Goal: Information Seeking & Learning: Understand process/instructions

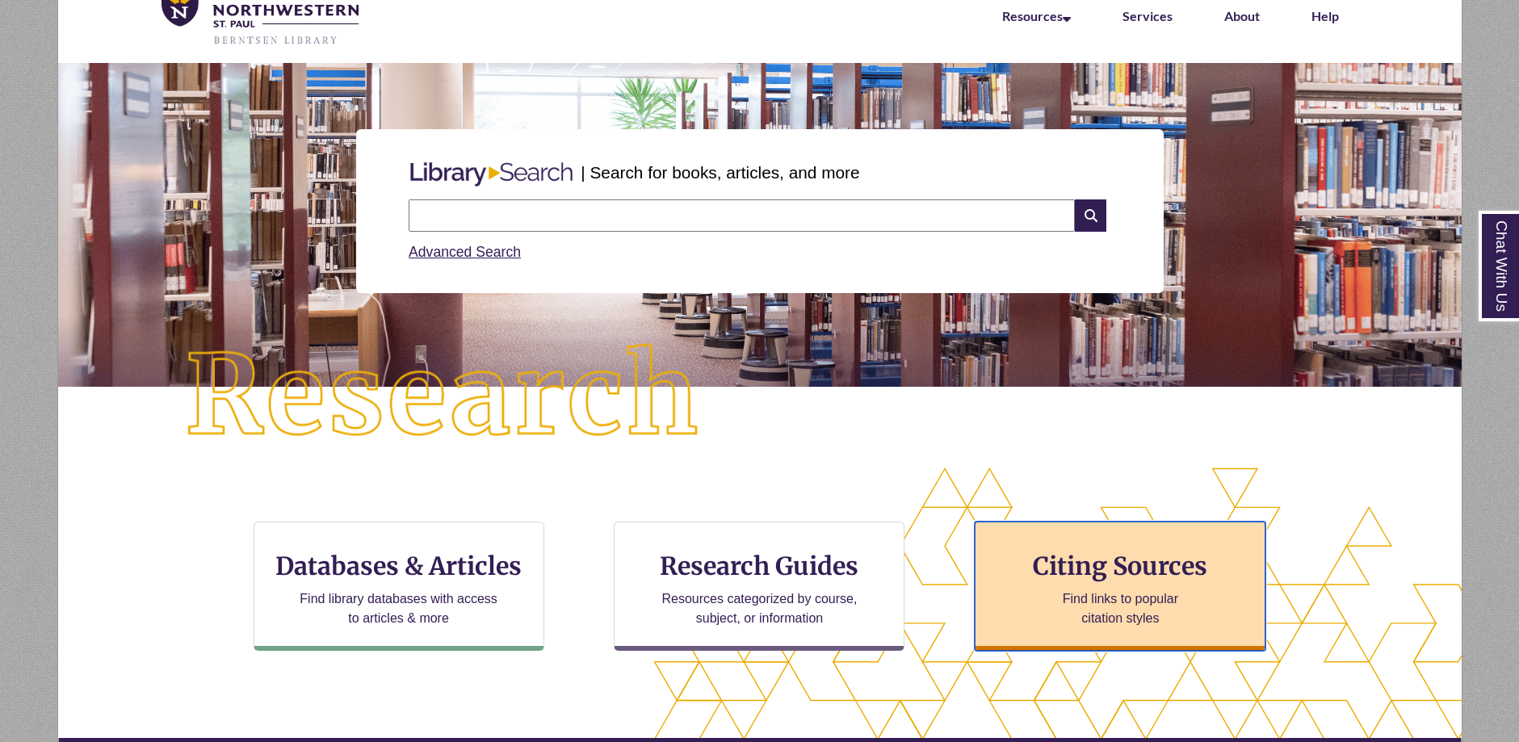
click at [1159, 601] on p "Find links to popular citation styles" at bounding box center [1119, 608] width 157 height 39
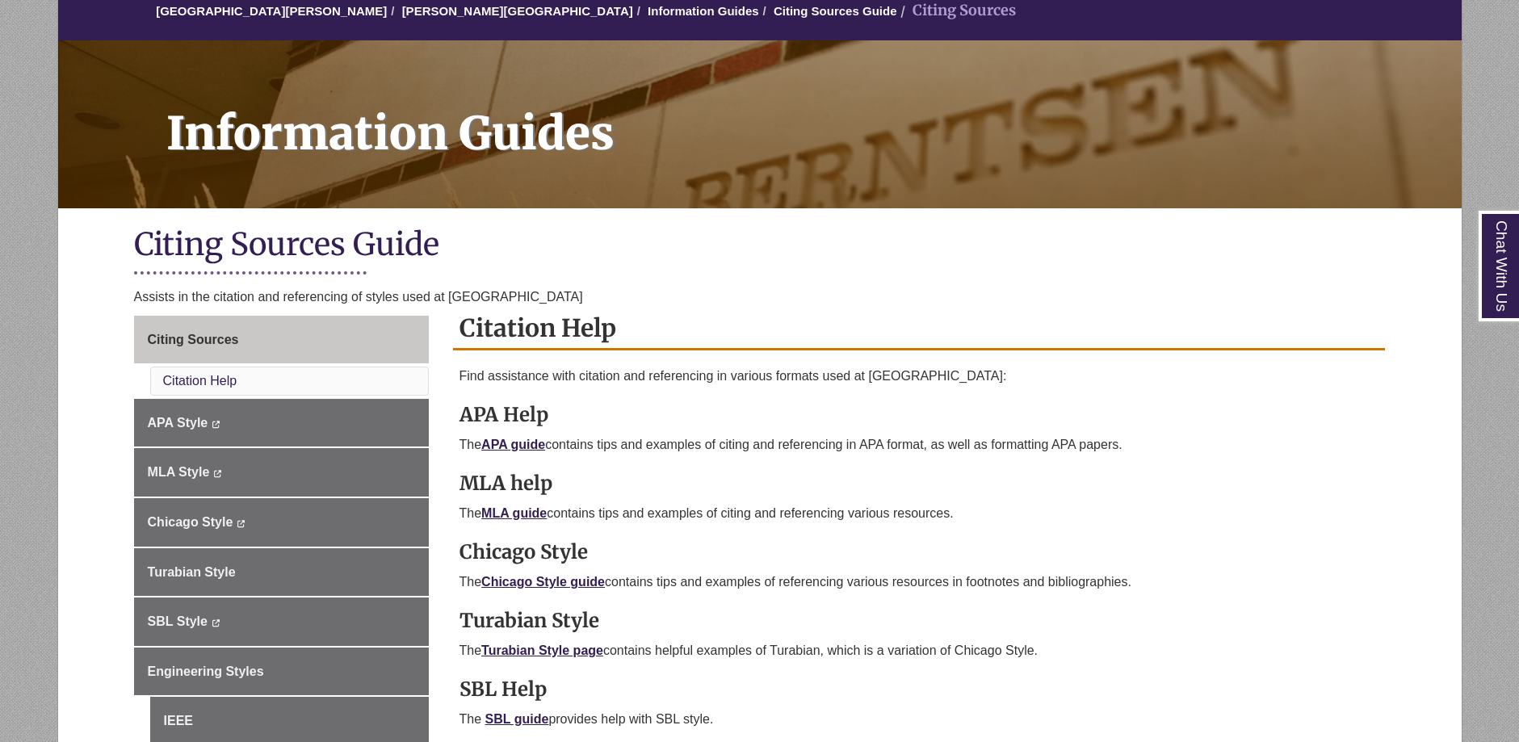
scroll to position [161, 0]
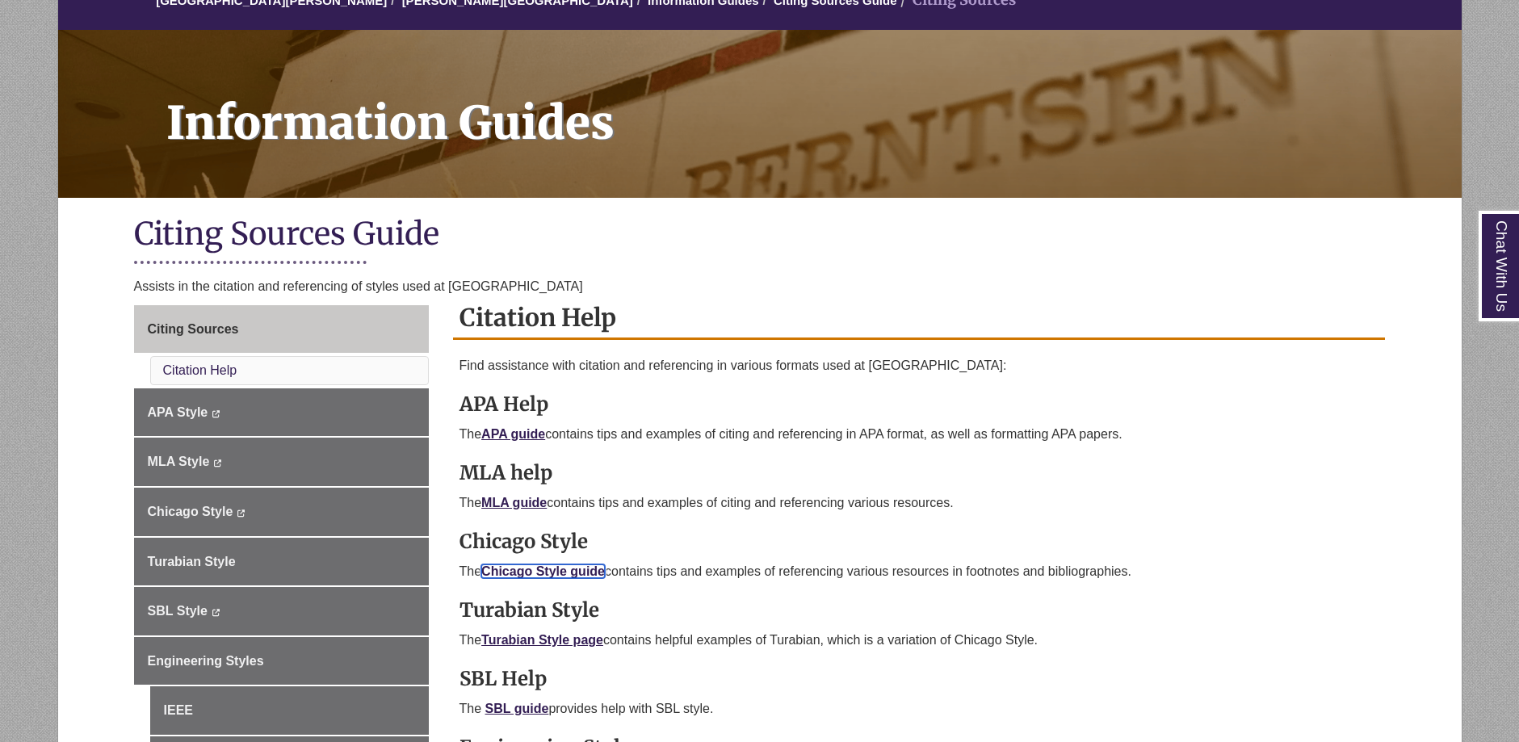
click at [589, 571] on link "Chicago Style guide" at bounding box center [543, 571] width 124 height 14
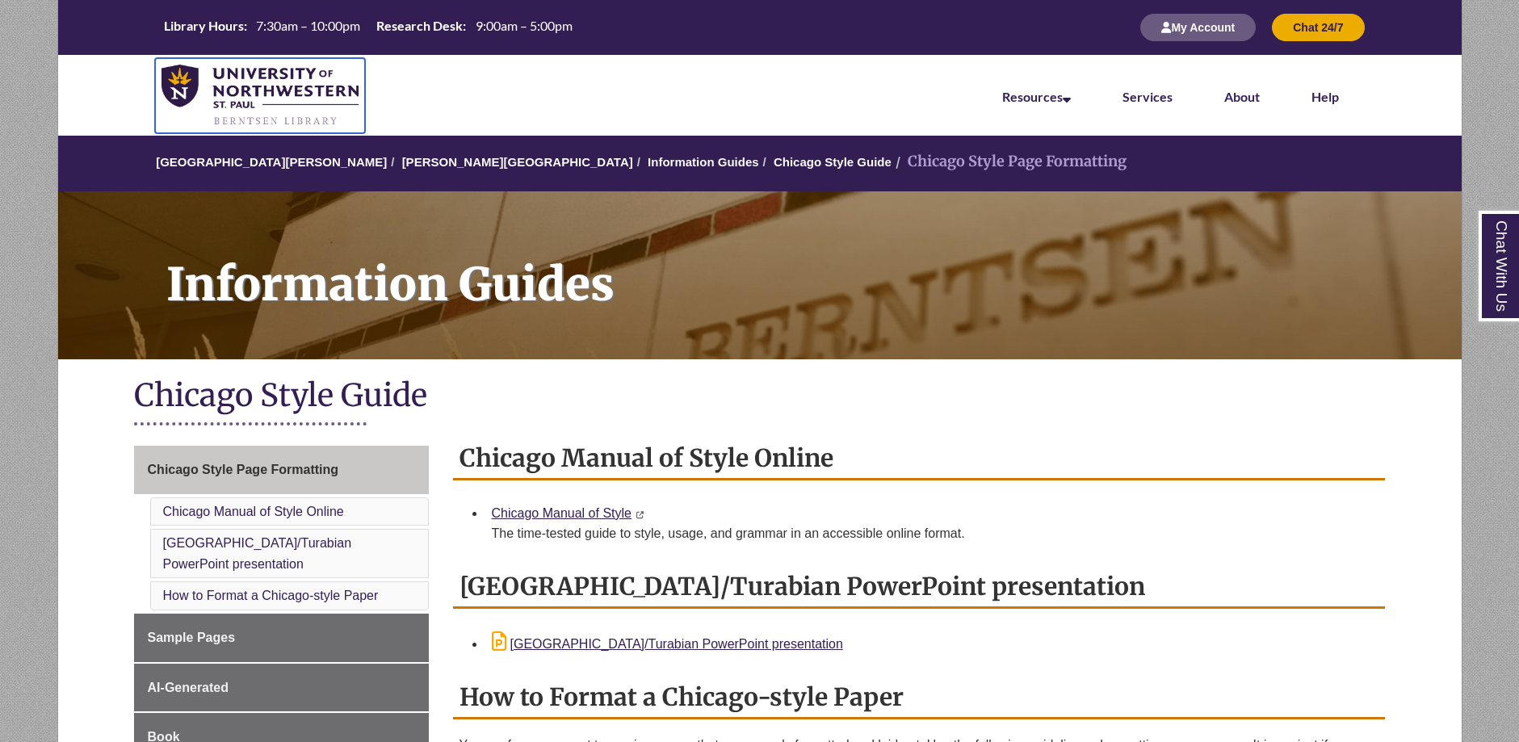
click at [247, 82] on img at bounding box center [260, 96] width 198 height 63
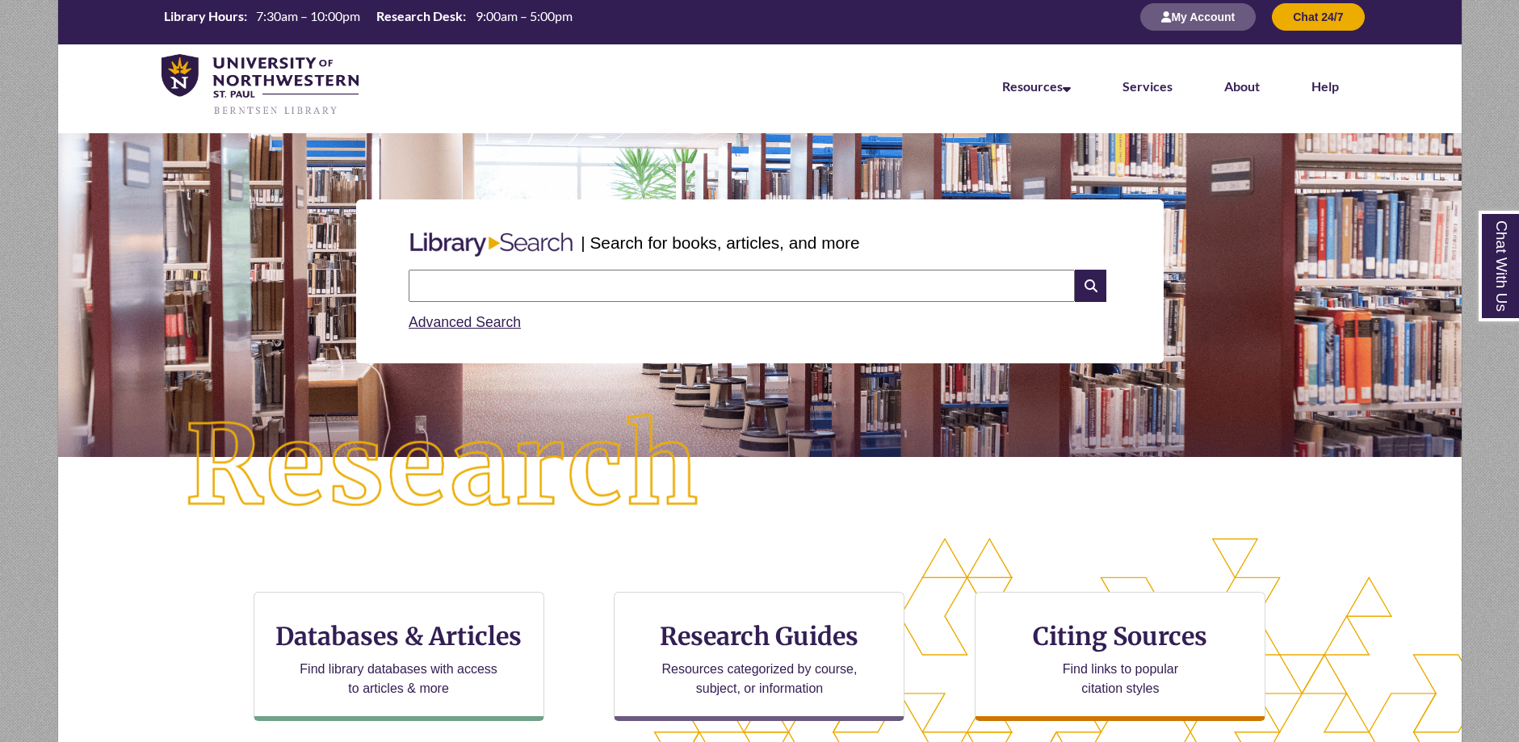
scroll to position [81, 0]
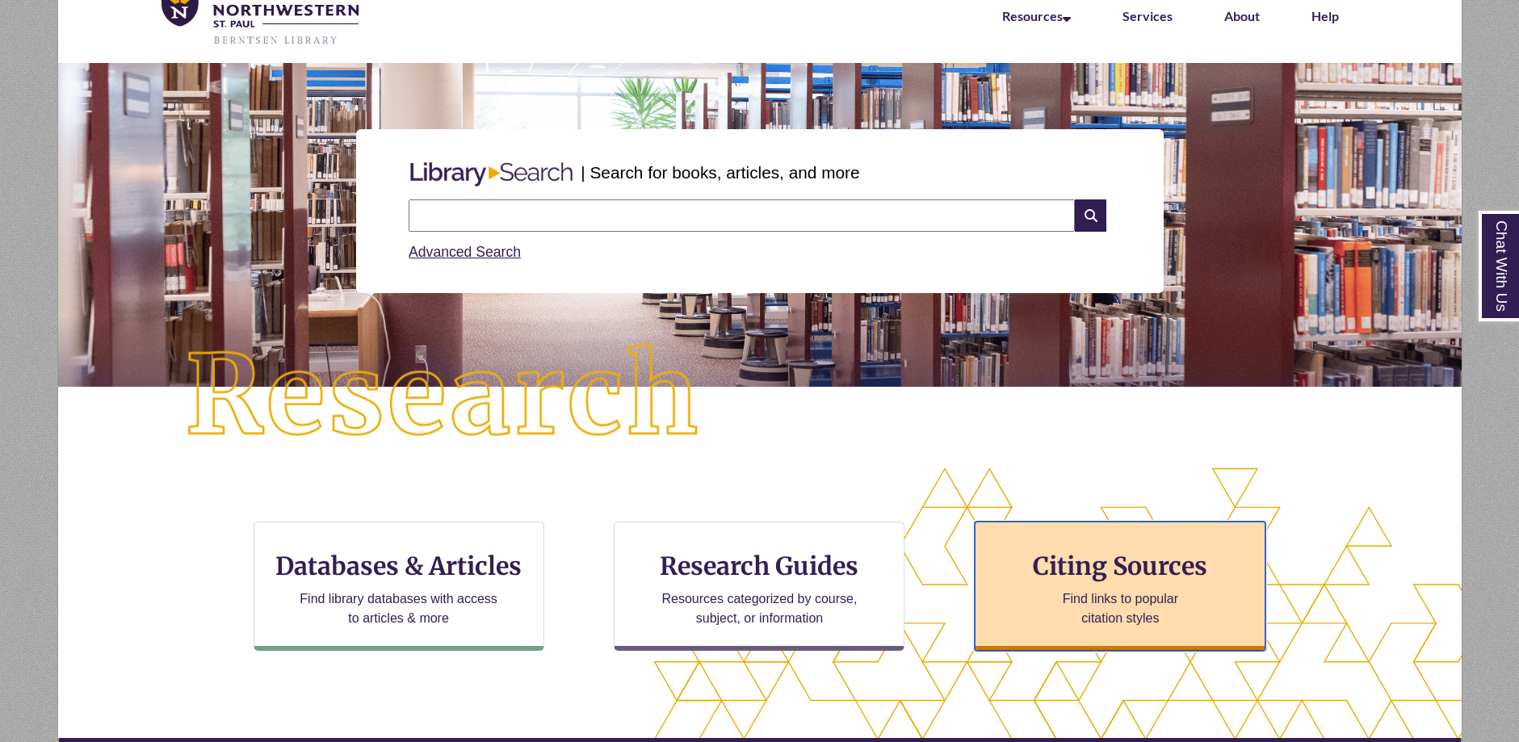
click at [1109, 617] on p "Find links to popular citation styles" at bounding box center [1119, 608] width 157 height 39
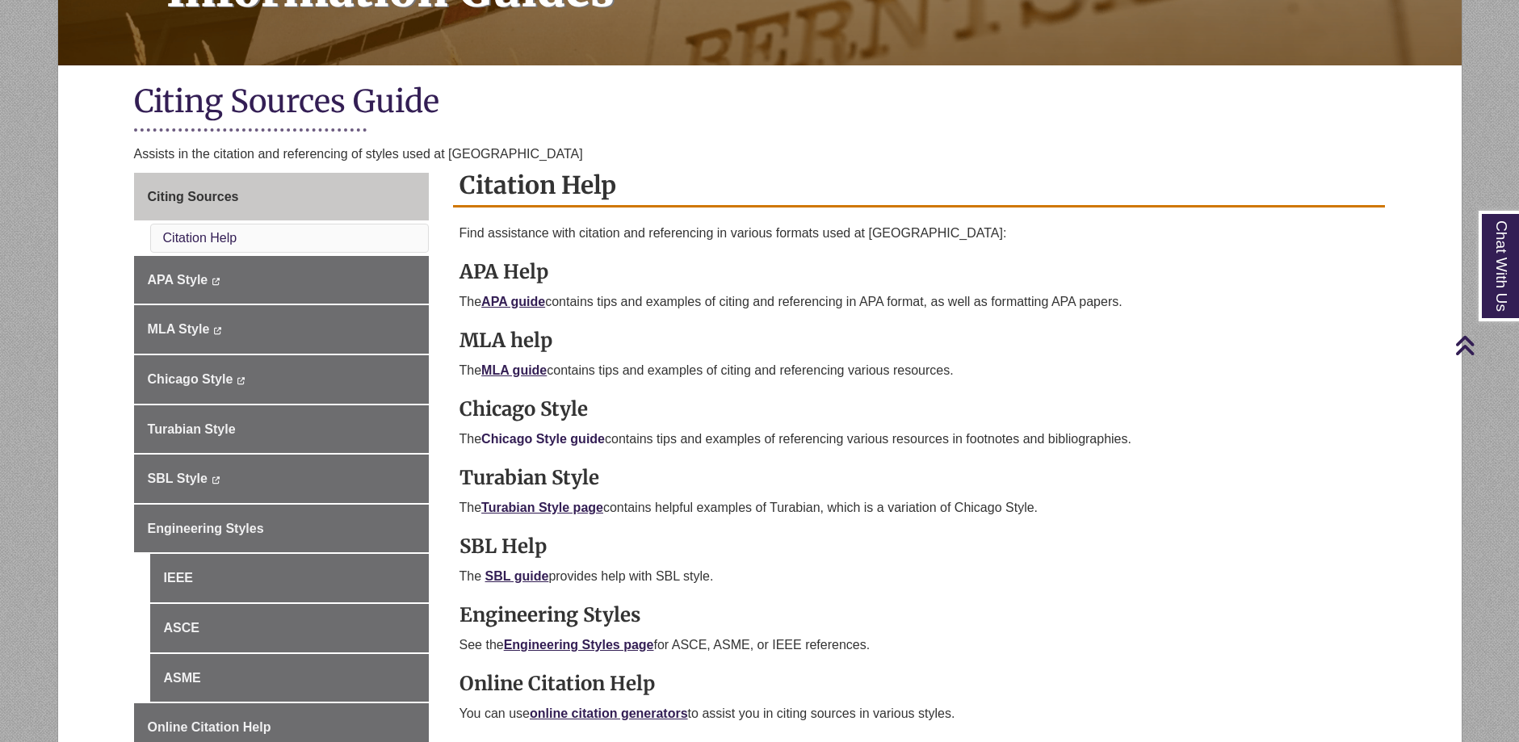
scroll to position [323, 0]
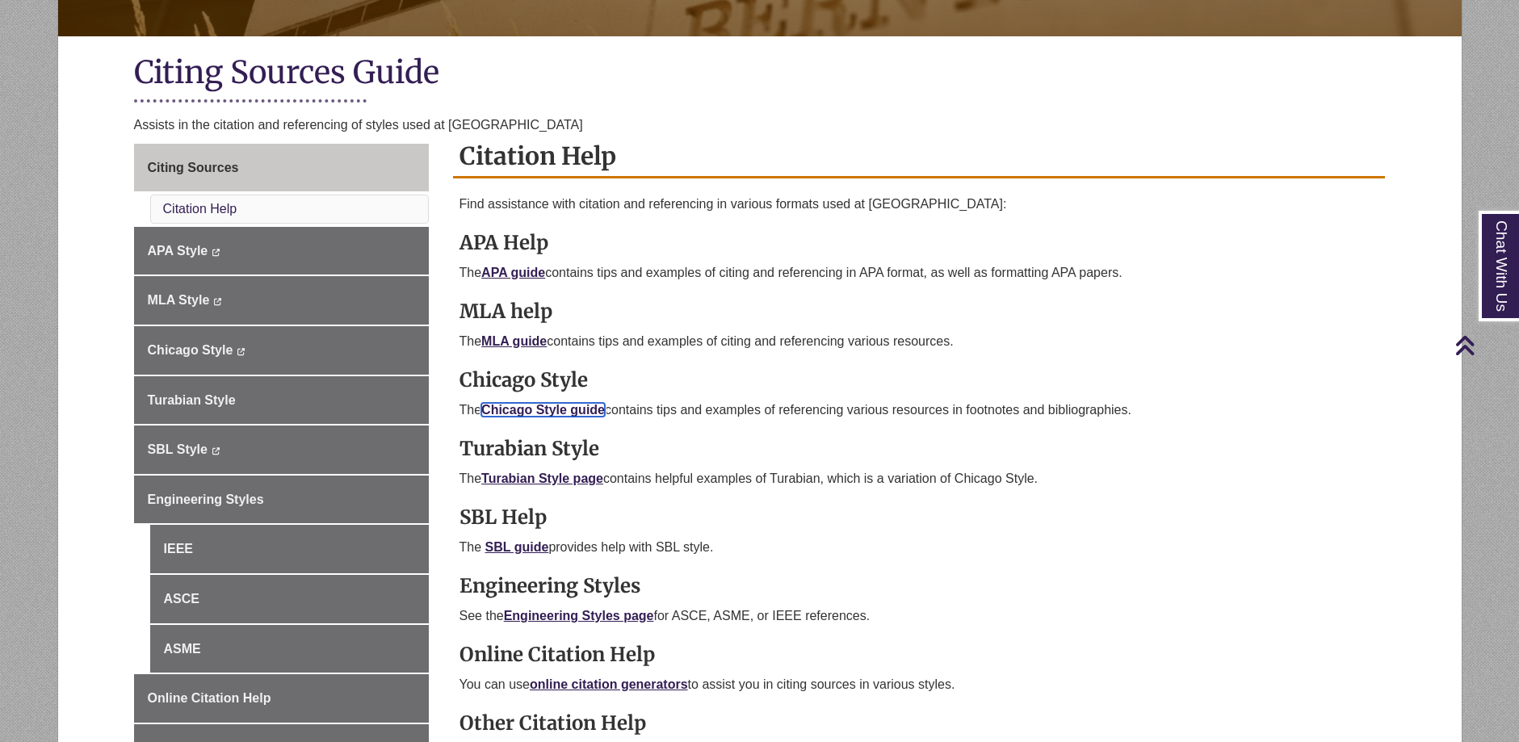
click at [554, 406] on link "Chicago Style guide" at bounding box center [543, 410] width 124 height 14
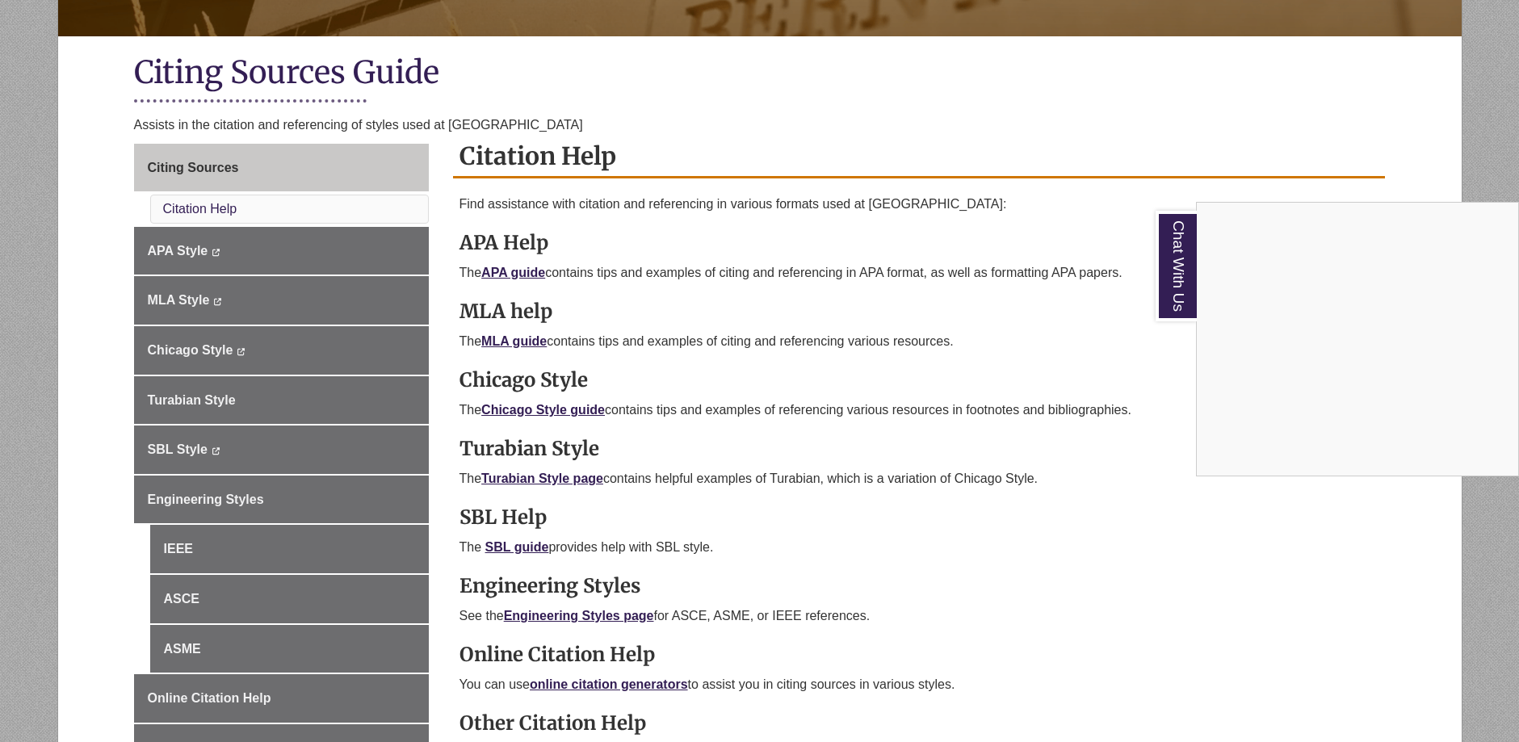
click at [545, 416] on div "Chat With Us" at bounding box center [759, 371] width 1519 height 742
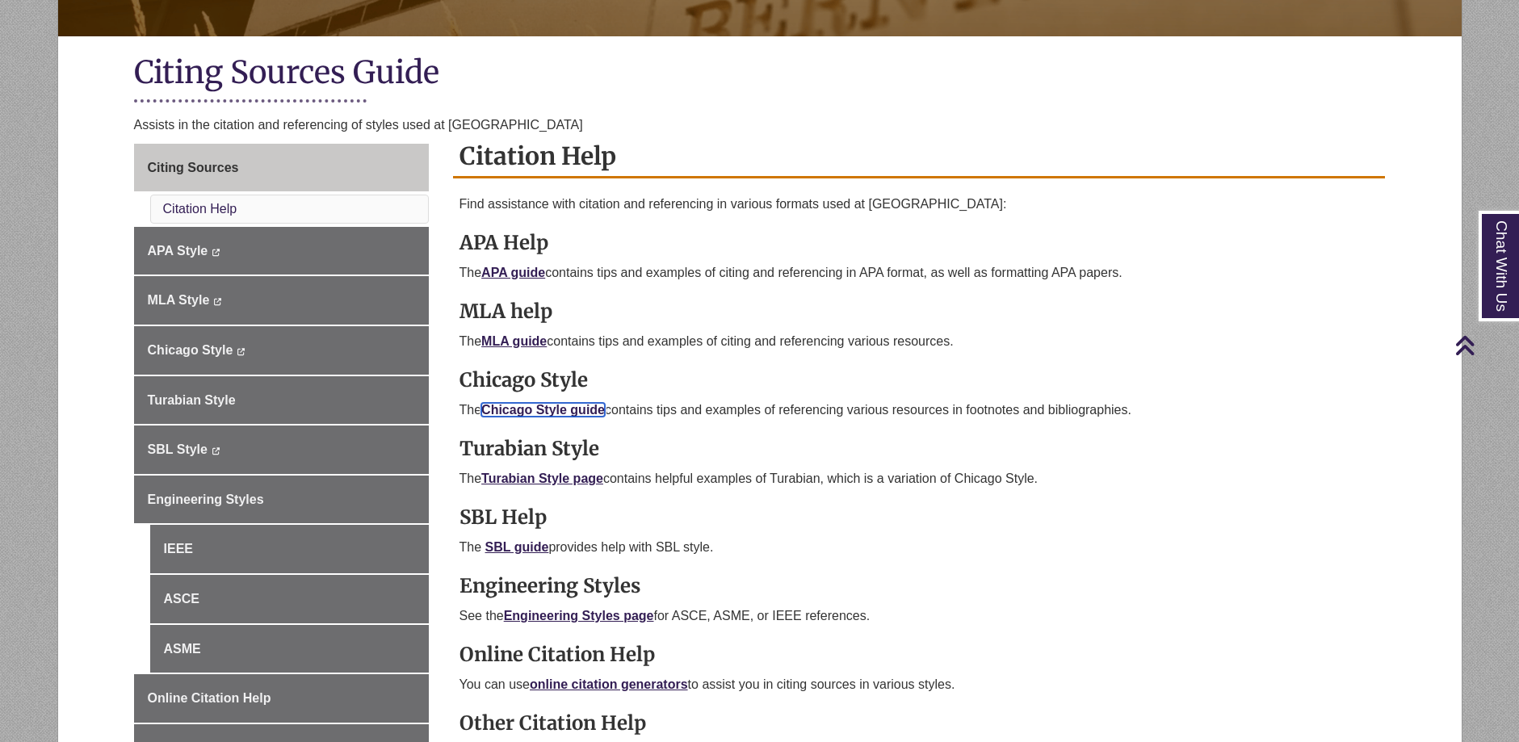
click at [546, 404] on link "Chicago Style guide" at bounding box center [543, 410] width 124 height 14
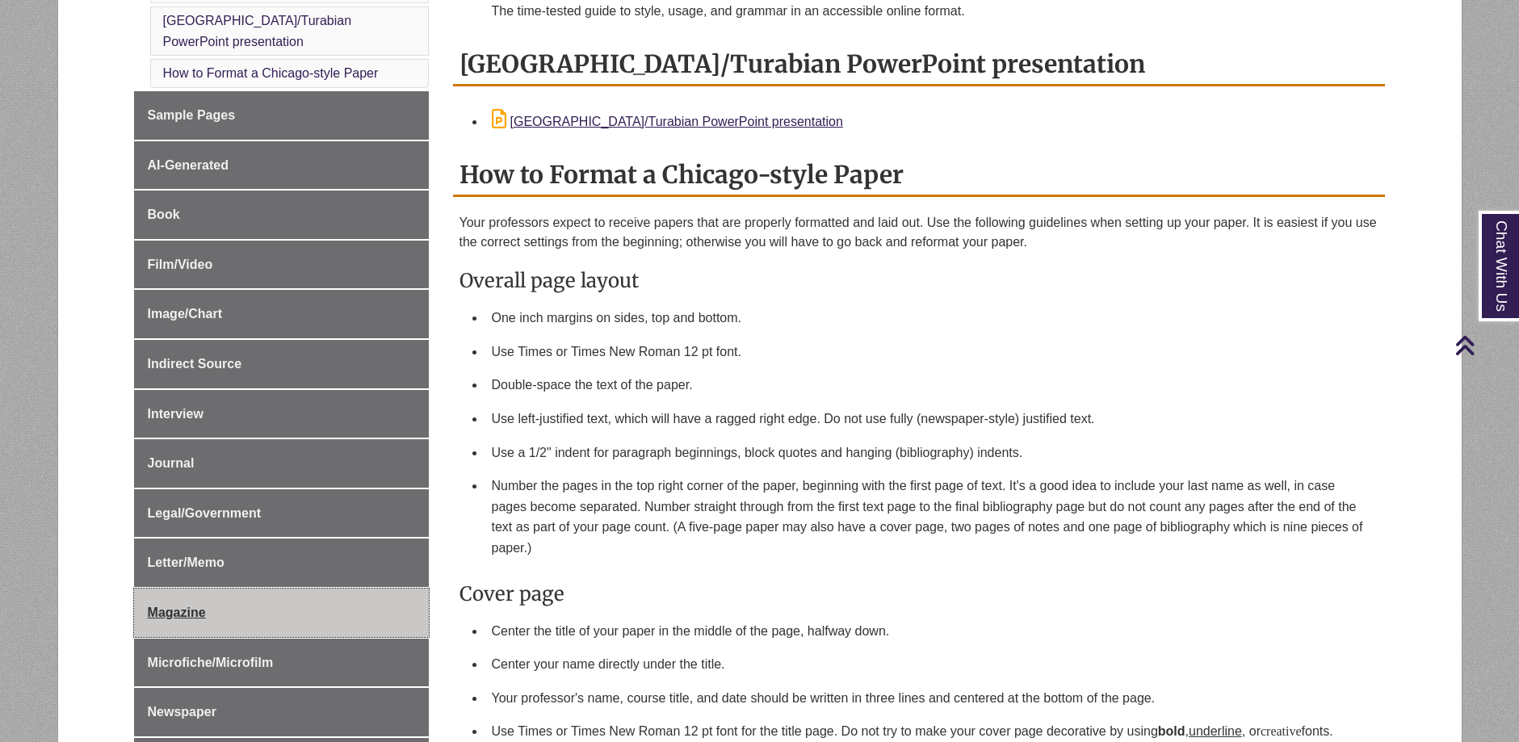
scroll to position [565, 0]
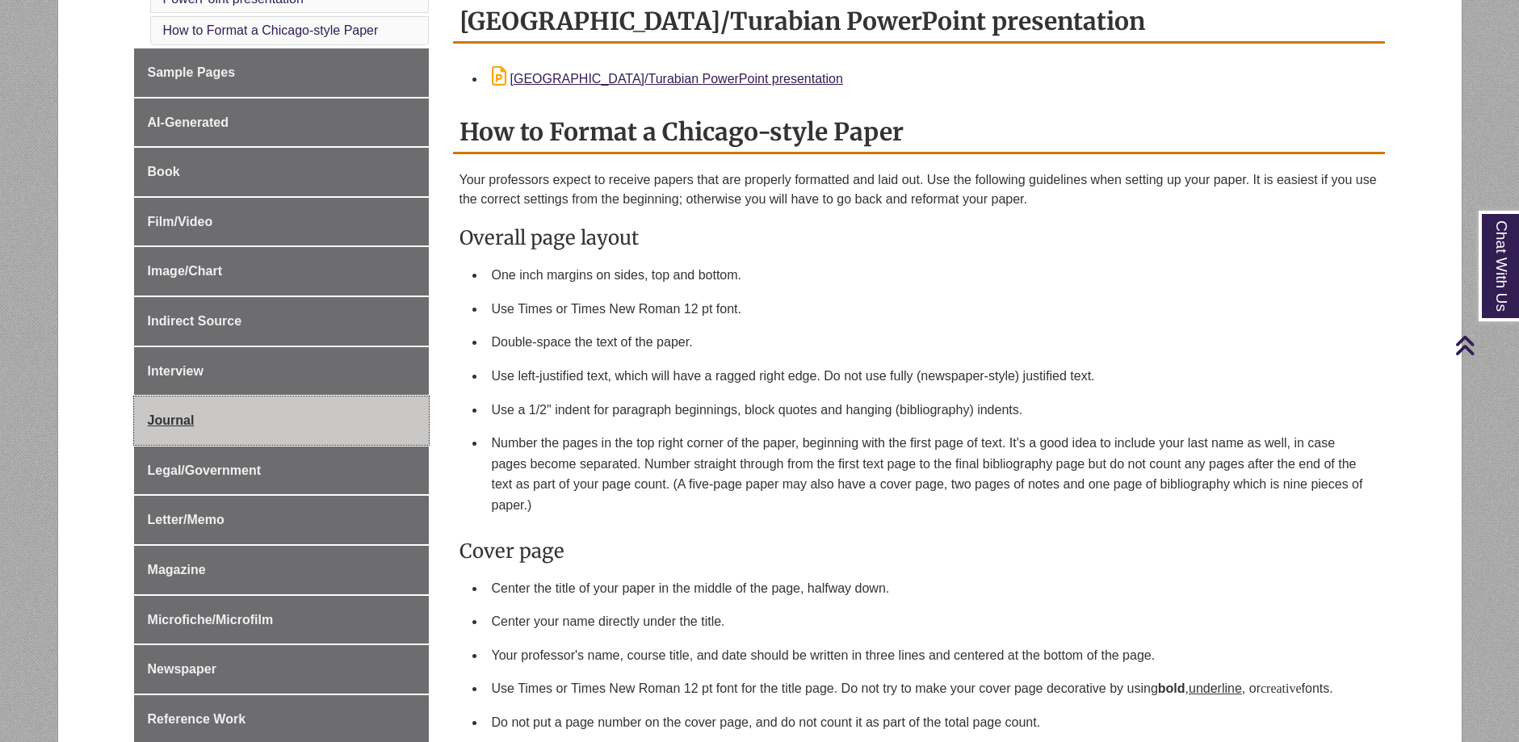
click at [173, 396] on link "Journal" at bounding box center [281, 420] width 295 height 48
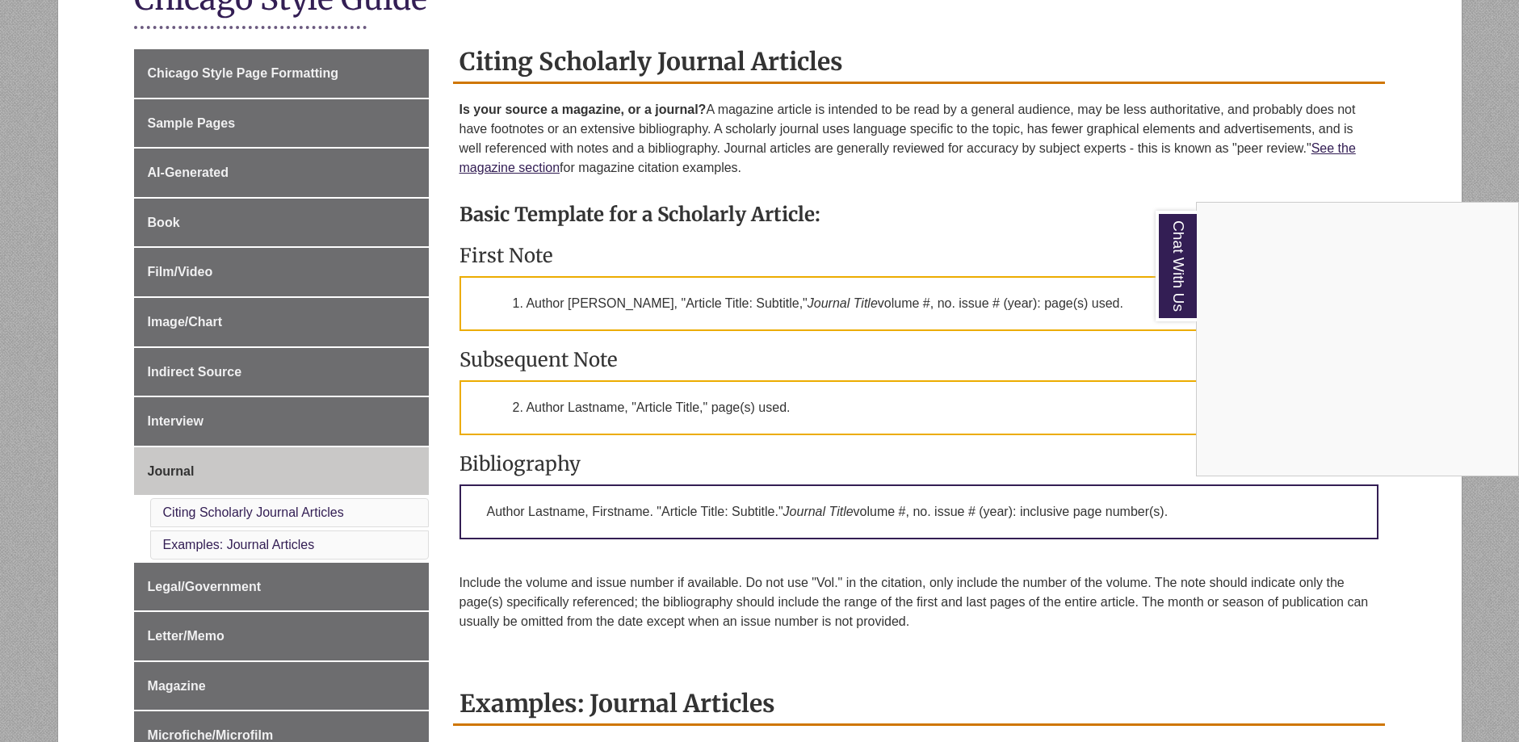
scroll to position [242, 0]
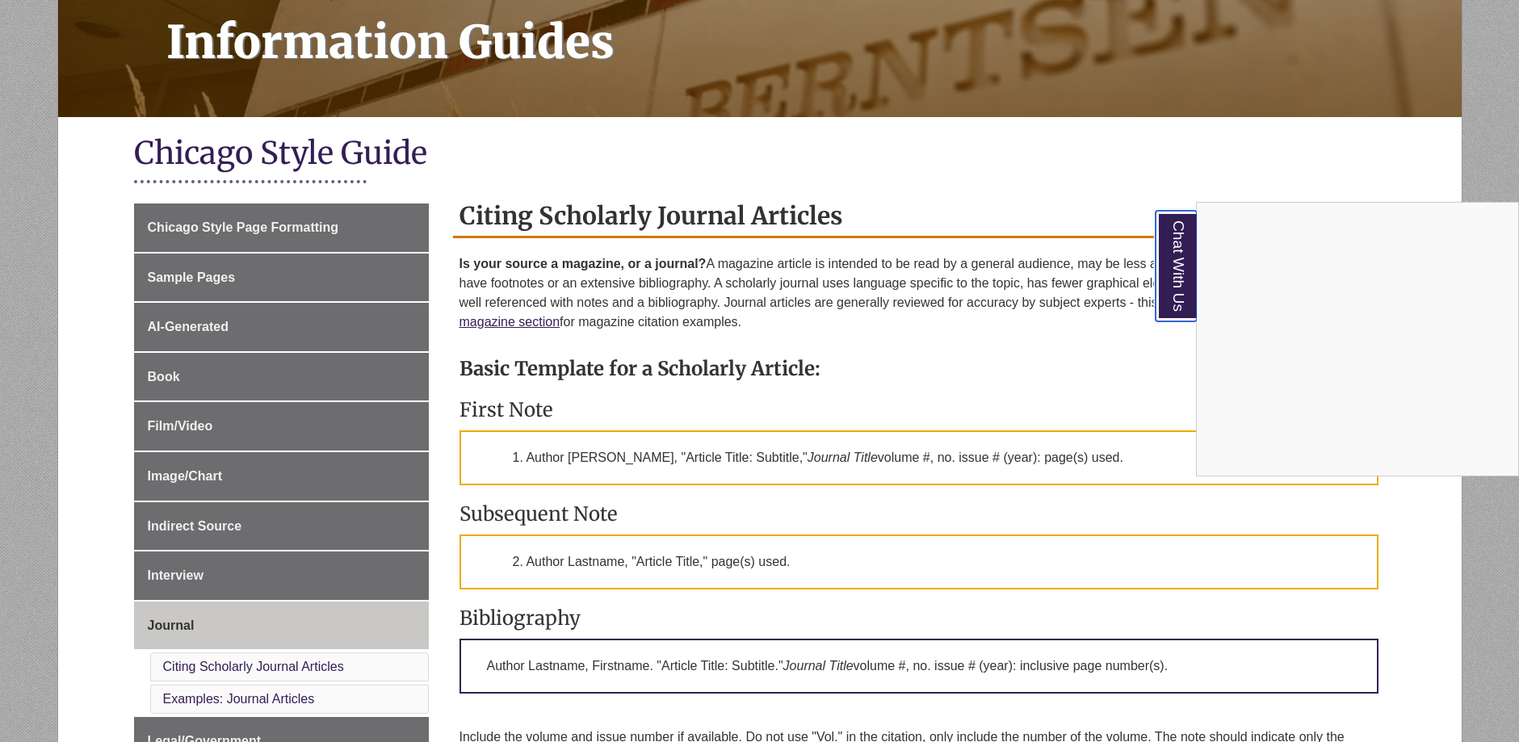
click at [1173, 269] on link "Chat With Us" at bounding box center [1175, 266] width 41 height 111
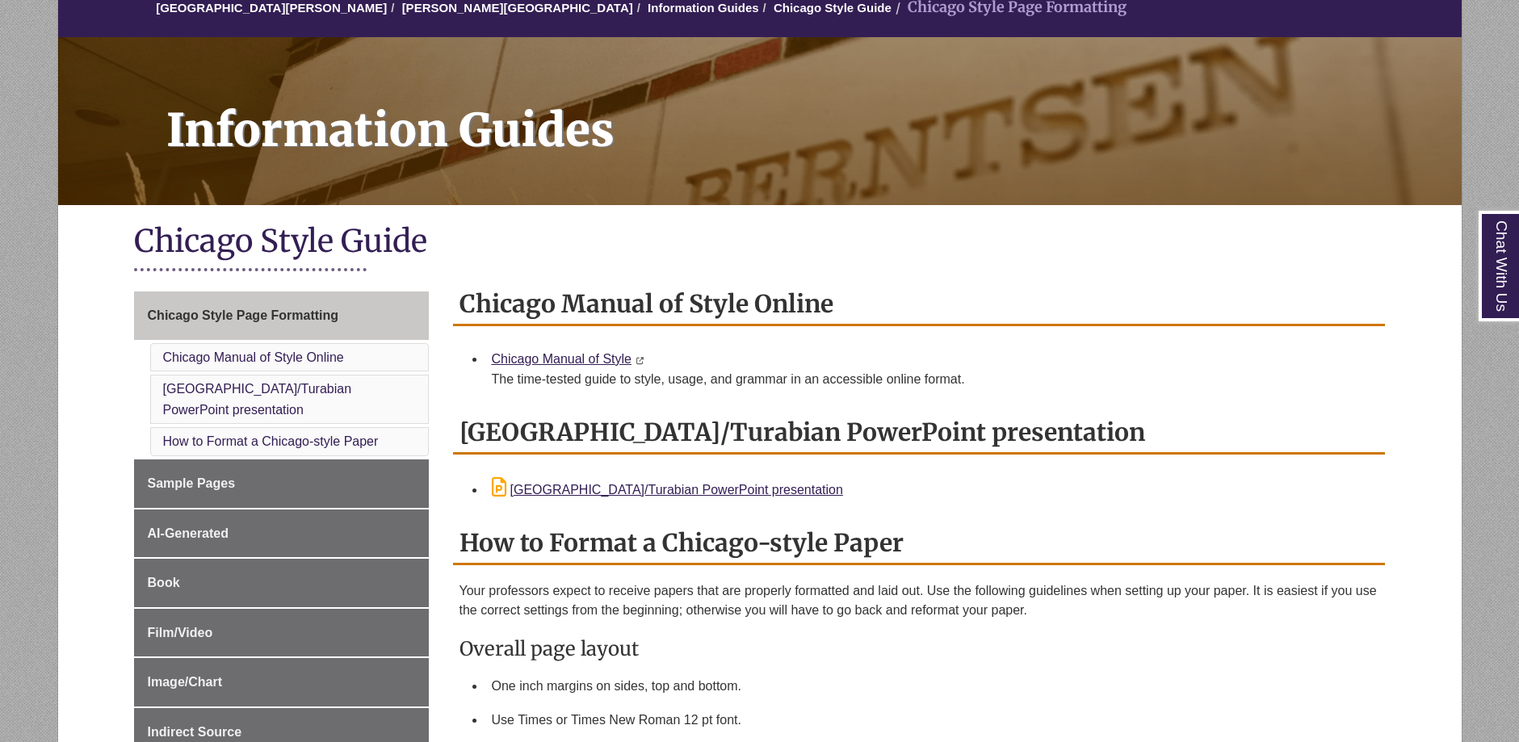
scroll to position [161, 0]
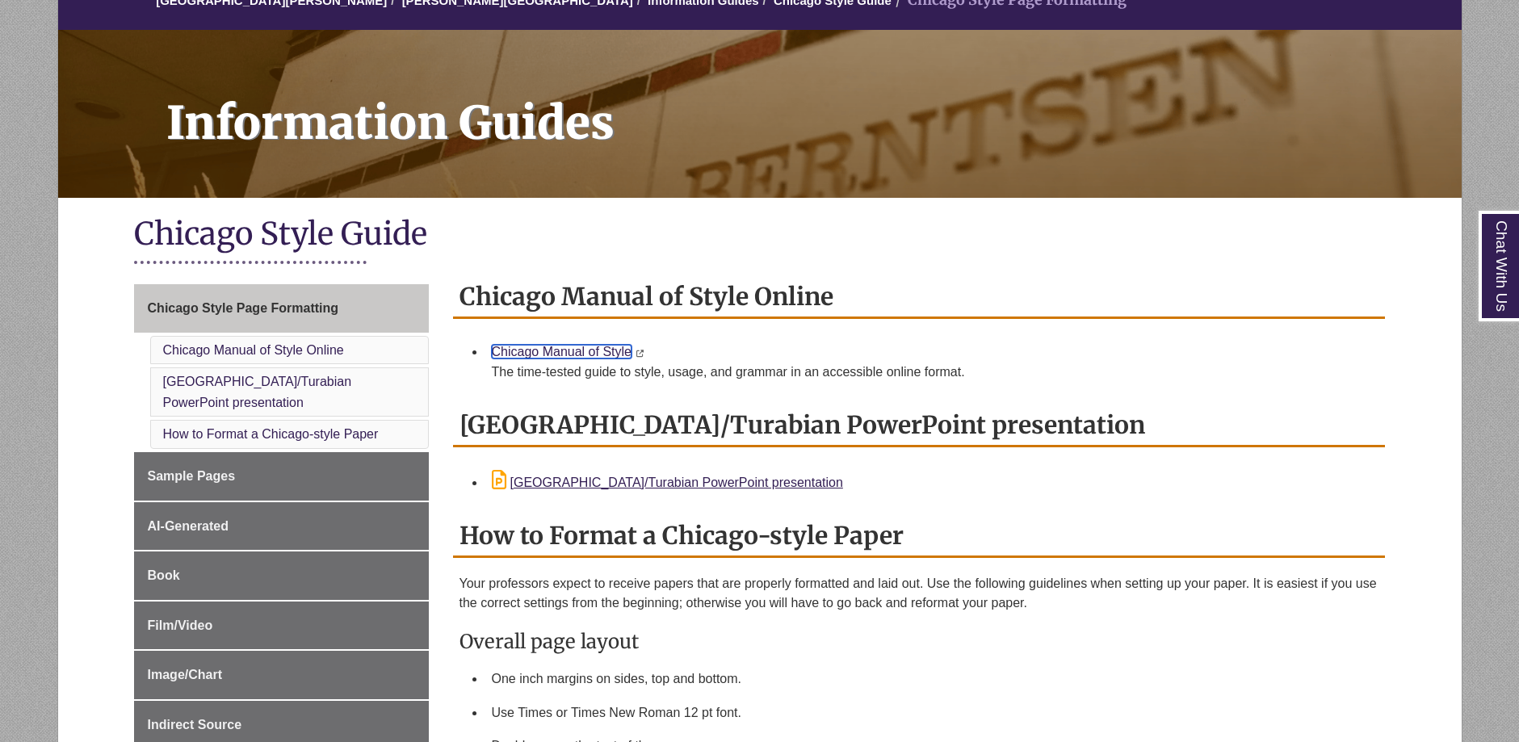
click at [564, 346] on link "Chicago Manual of Style" at bounding box center [562, 352] width 140 height 14
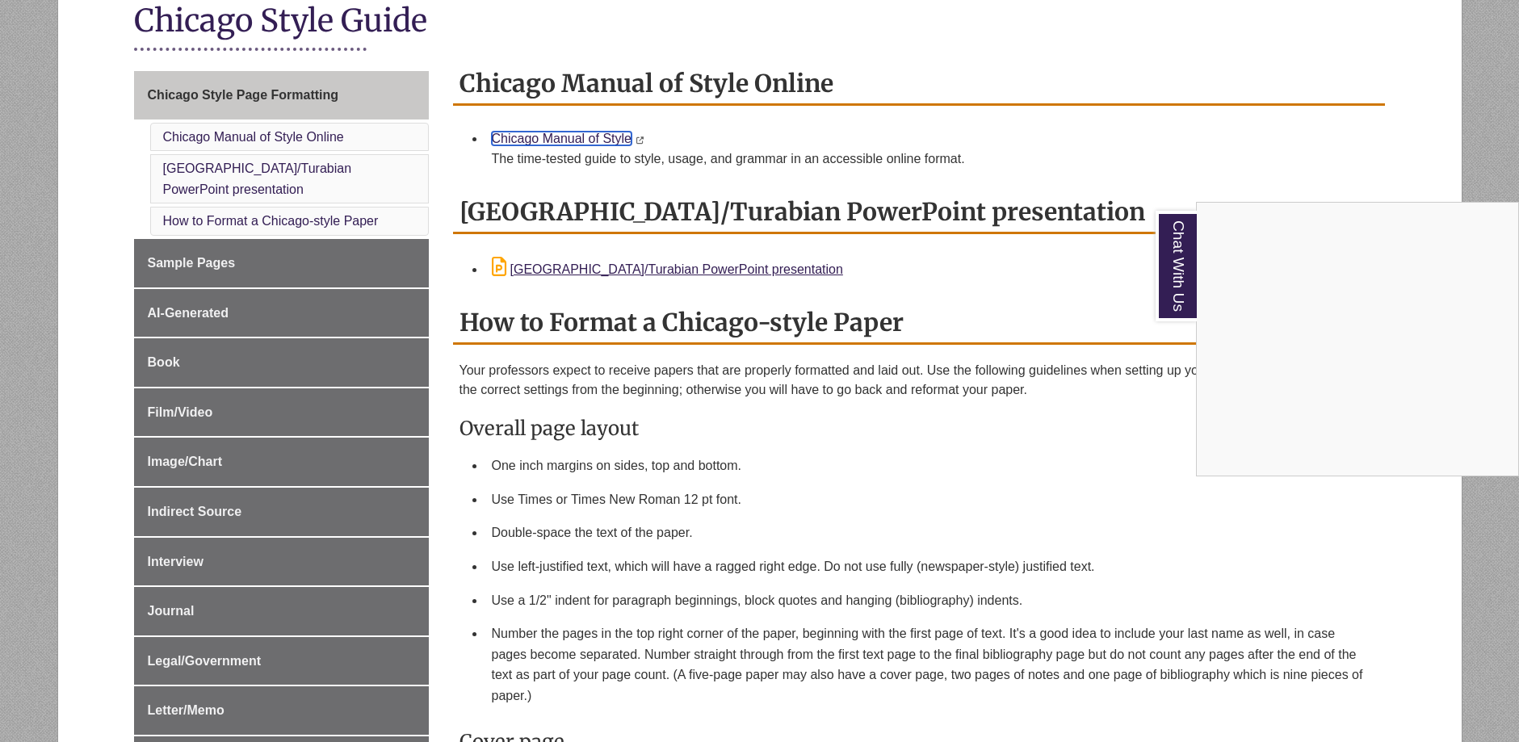
scroll to position [404, 0]
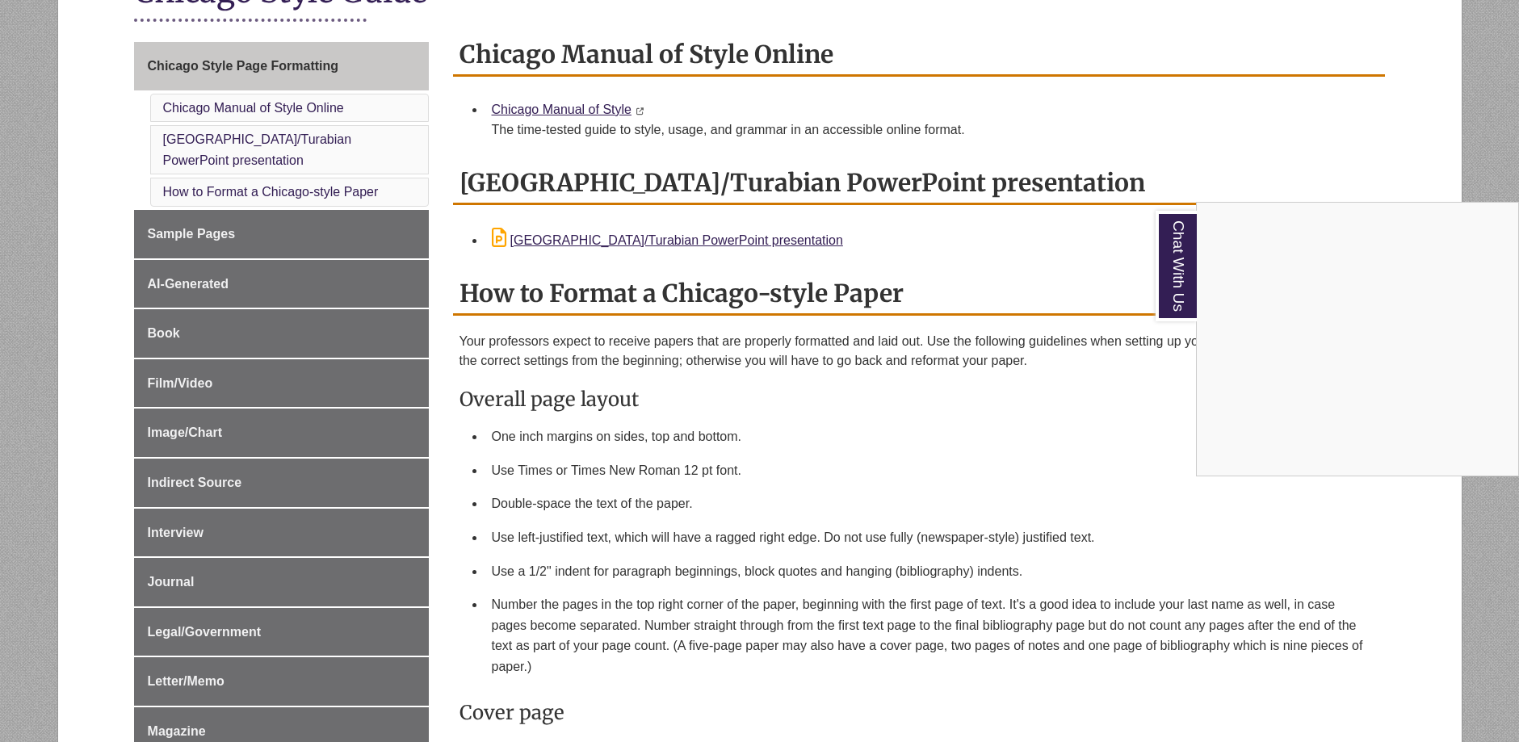
click at [178, 562] on div "Chat With Us" at bounding box center [759, 371] width 1519 height 742
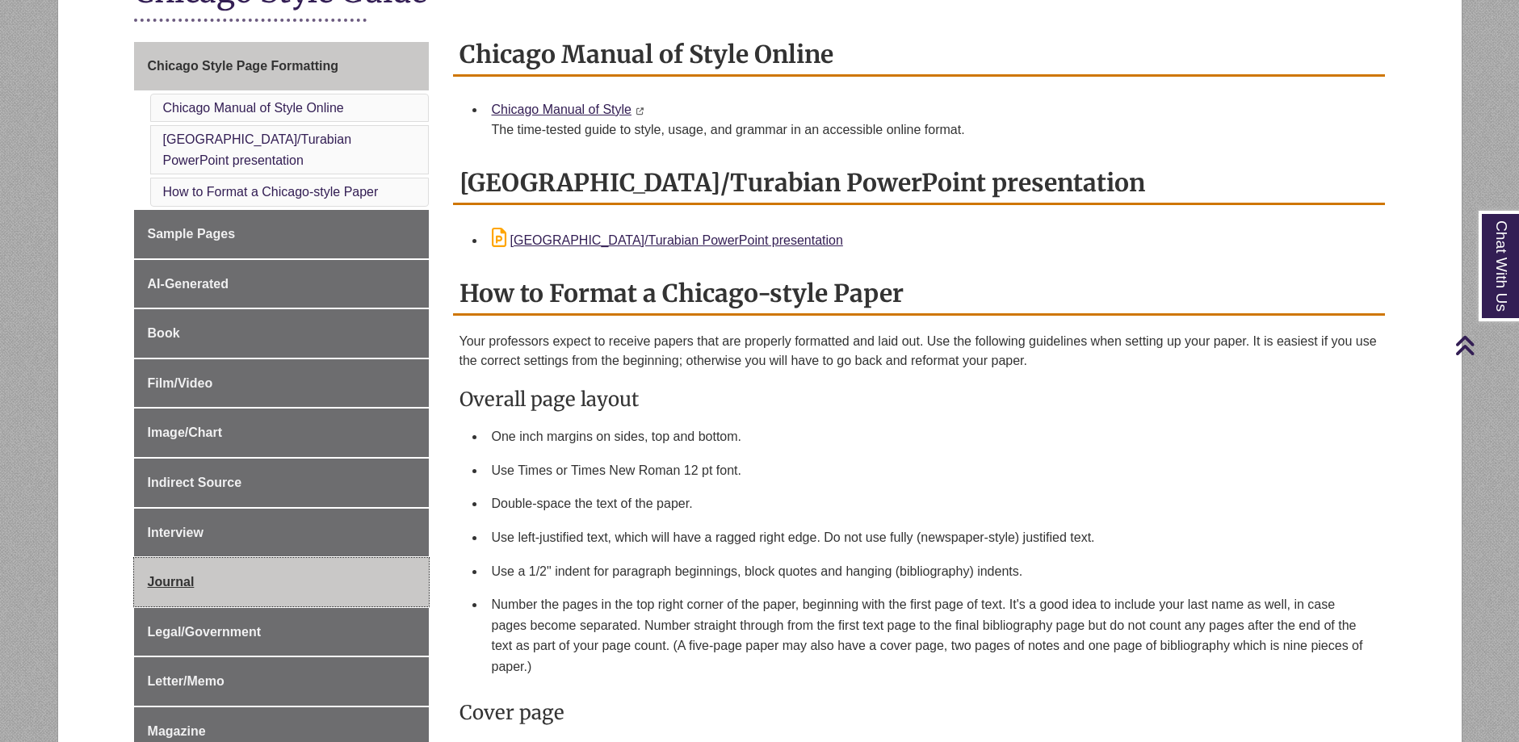
click at [177, 575] on span "Journal" at bounding box center [171, 582] width 47 height 14
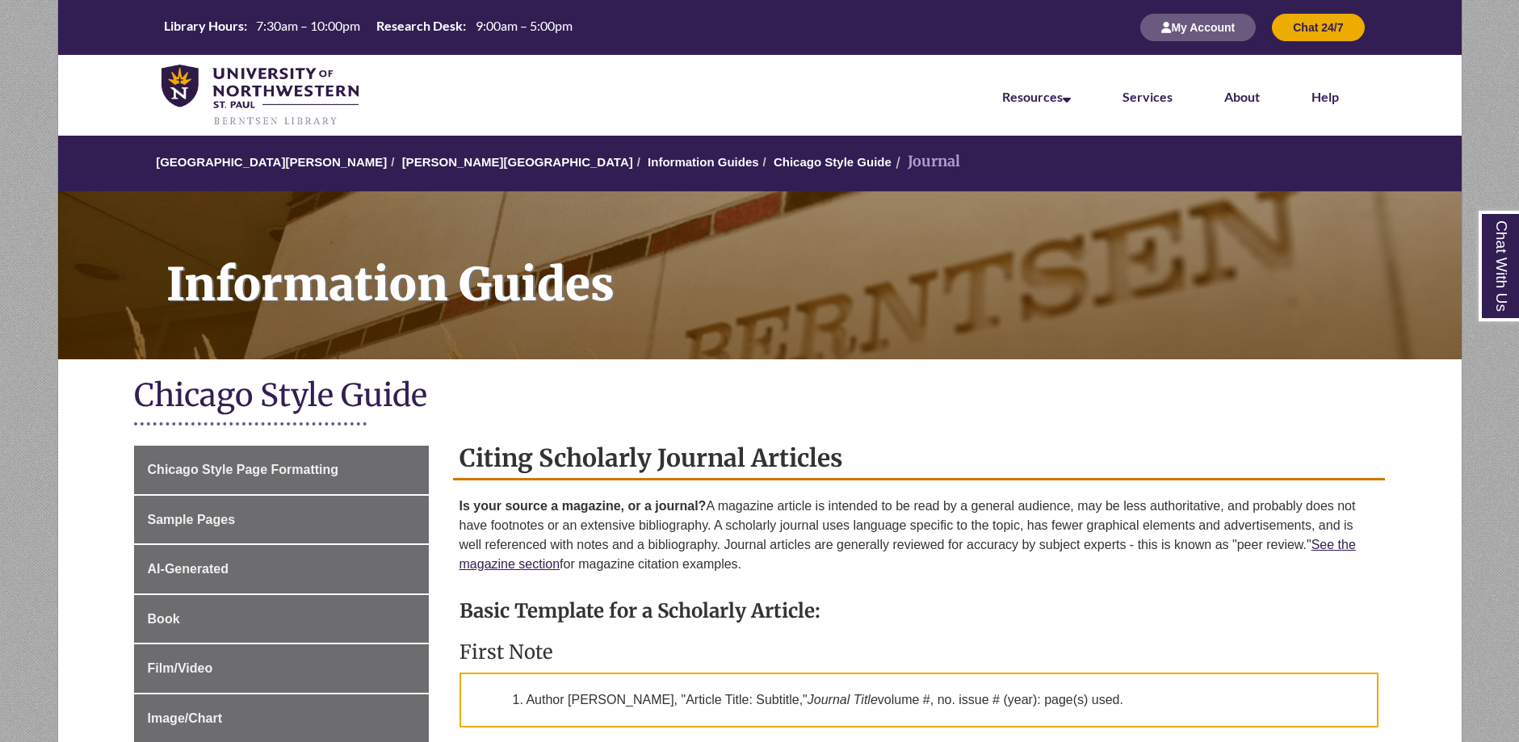
scroll to position [323, 0]
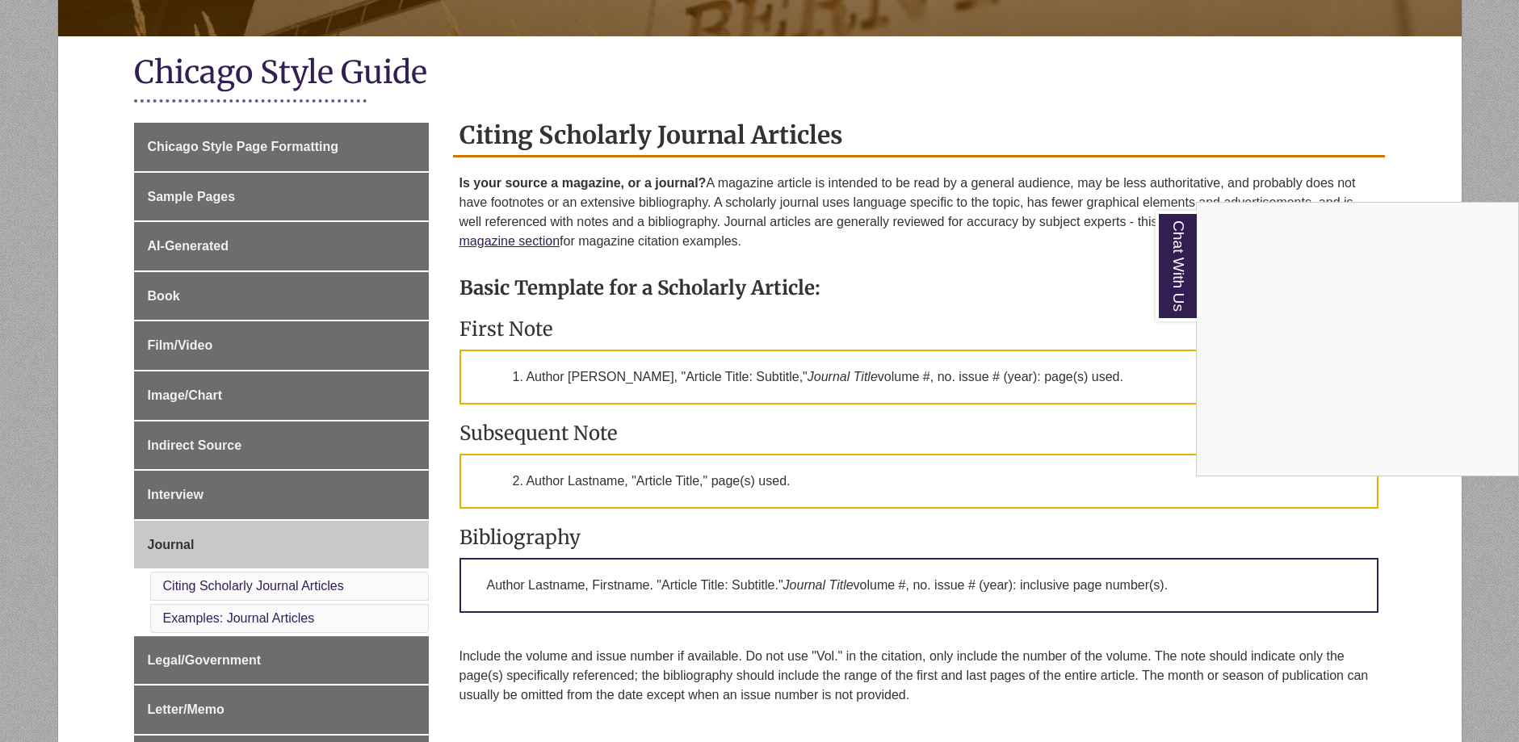
drag, startPoint x: 660, startPoint y: 585, endPoint x: 718, endPoint y: 594, distance: 58.8
click at [715, 594] on div "Chat With Us" at bounding box center [759, 371] width 1519 height 742
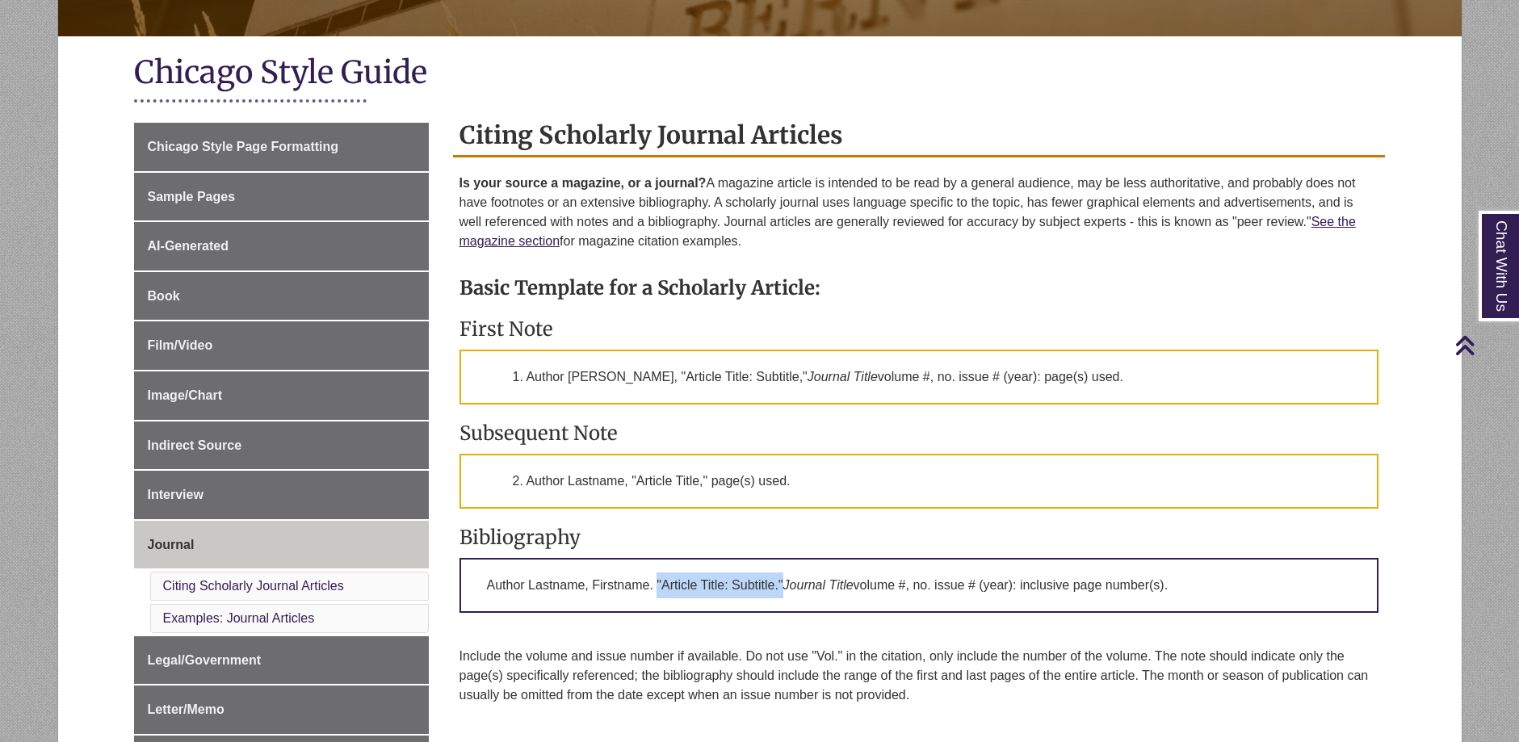
drag, startPoint x: 782, startPoint y: 586, endPoint x: 658, endPoint y: 592, distance: 124.5
click at [658, 592] on p "Author Lastname, Firstname. "Article Title: Subtitle." Journal Title volume #, …" at bounding box center [919, 585] width 920 height 55
drag, startPoint x: 658, startPoint y: 592, endPoint x: 777, endPoint y: 592, distance: 119.5
click at [777, 592] on p "Author Lastname, Firstname. "Article Title: Subtitle." Journal Title volume #, …" at bounding box center [919, 585] width 920 height 55
drag, startPoint x: 790, startPoint y: 588, endPoint x: 857, endPoint y: 569, distance: 69.5
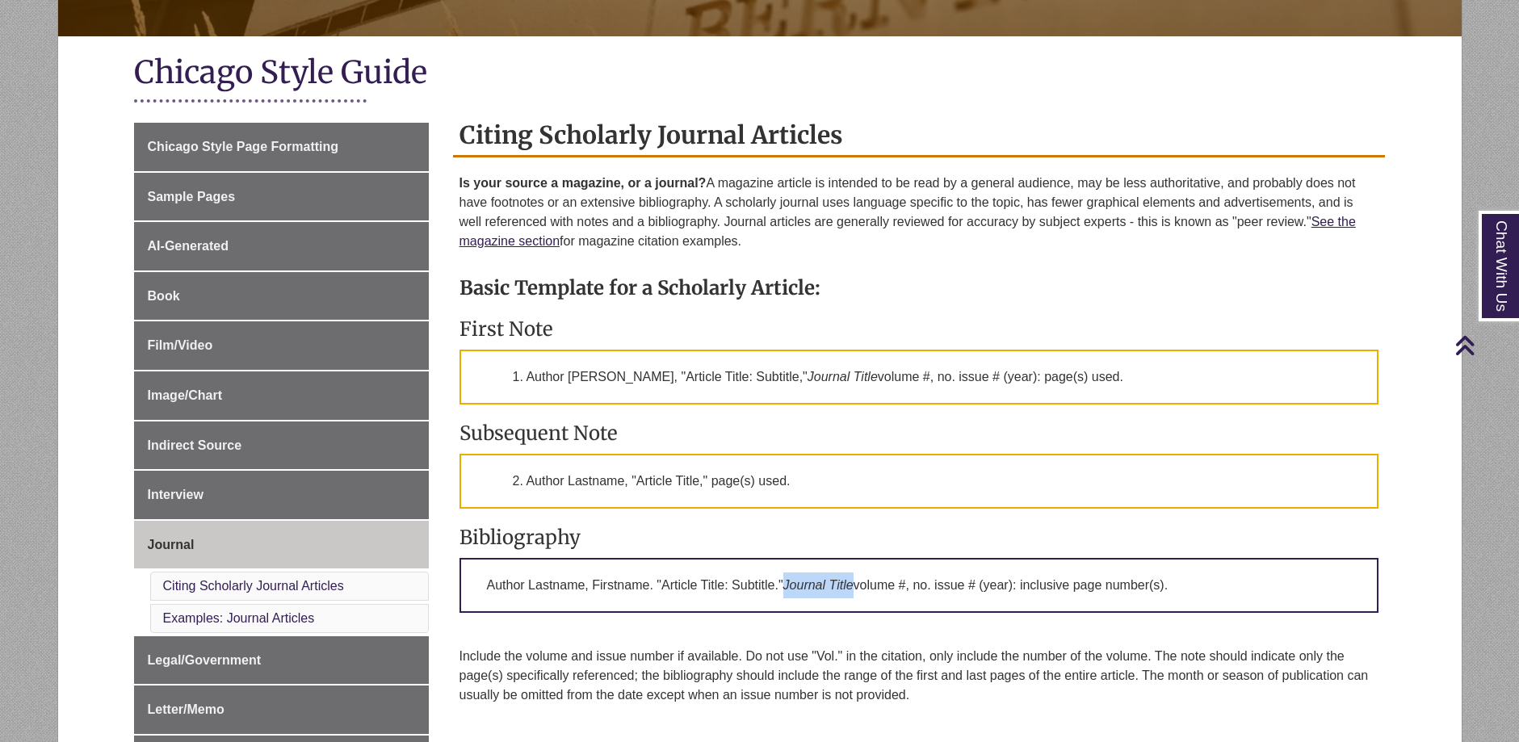
click at [857, 569] on p "Author Lastname, Firstname. "Article Title: Subtitle." Journal Title volume #, …" at bounding box center [919, 585] width 920 height 55
click at [858, 594] on p "Author Lastname, Firstname. "Article Title: Subtitle." Journal Title volume #, …" at bounding box center [919, 585] width 920 height 55
drag, startPoint x: 862, startPoint y: 585, endPoint x: 973, endPoint y: 576, distance: 111.0
click at [973, 576] on p "Author Lastname, Firstname. "Article Title: Subtitle." Journal Title volume #, …" at bounding box center [919, 585] width 920 height 55
click at [813, 640] on div "Basic Template for a Scholarly Article: First Note 1. Author Firstname Lastname…" at bounding box center [919, 499] width 920 height 481
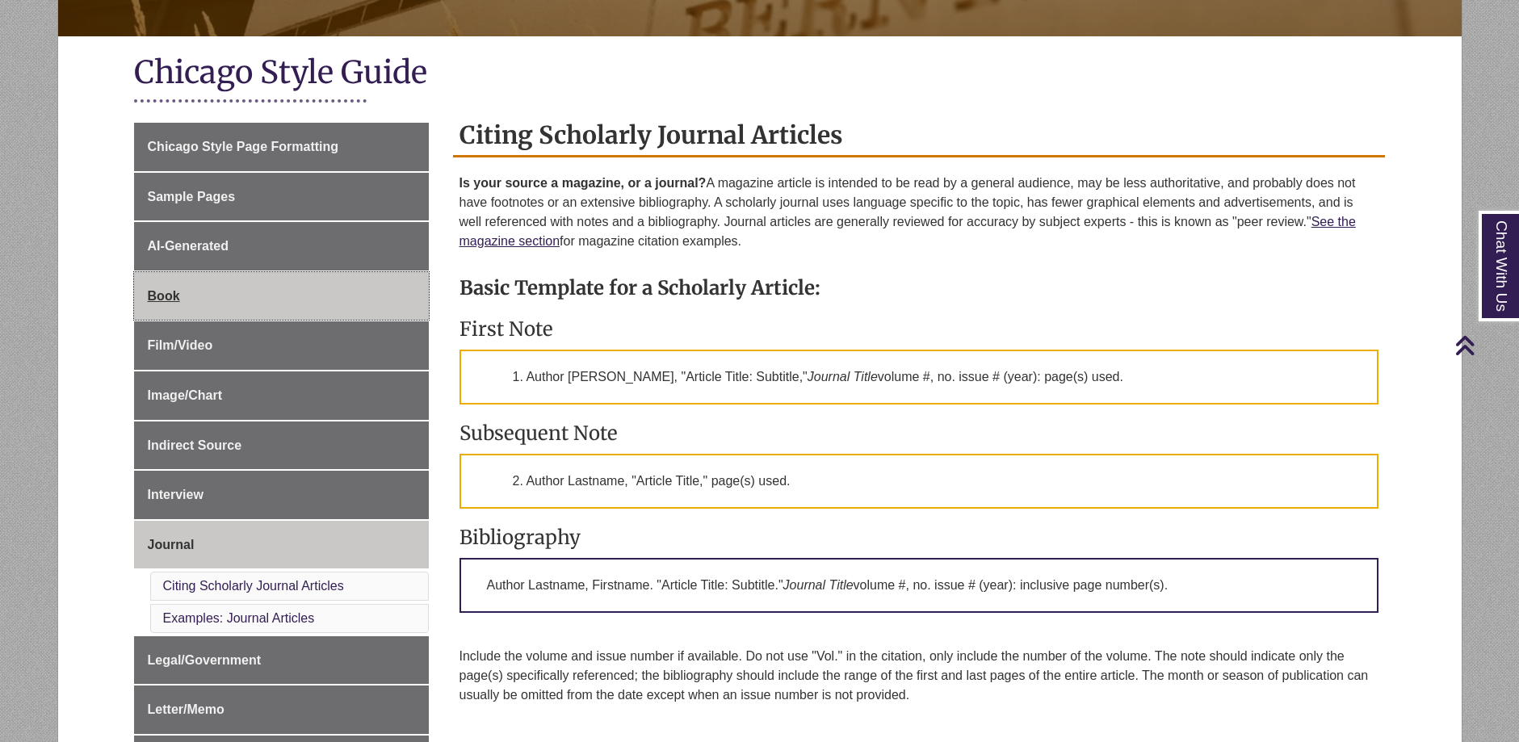
click at [165, 283] on link "Book" at bounding box center [281, 296] width 295 height 48
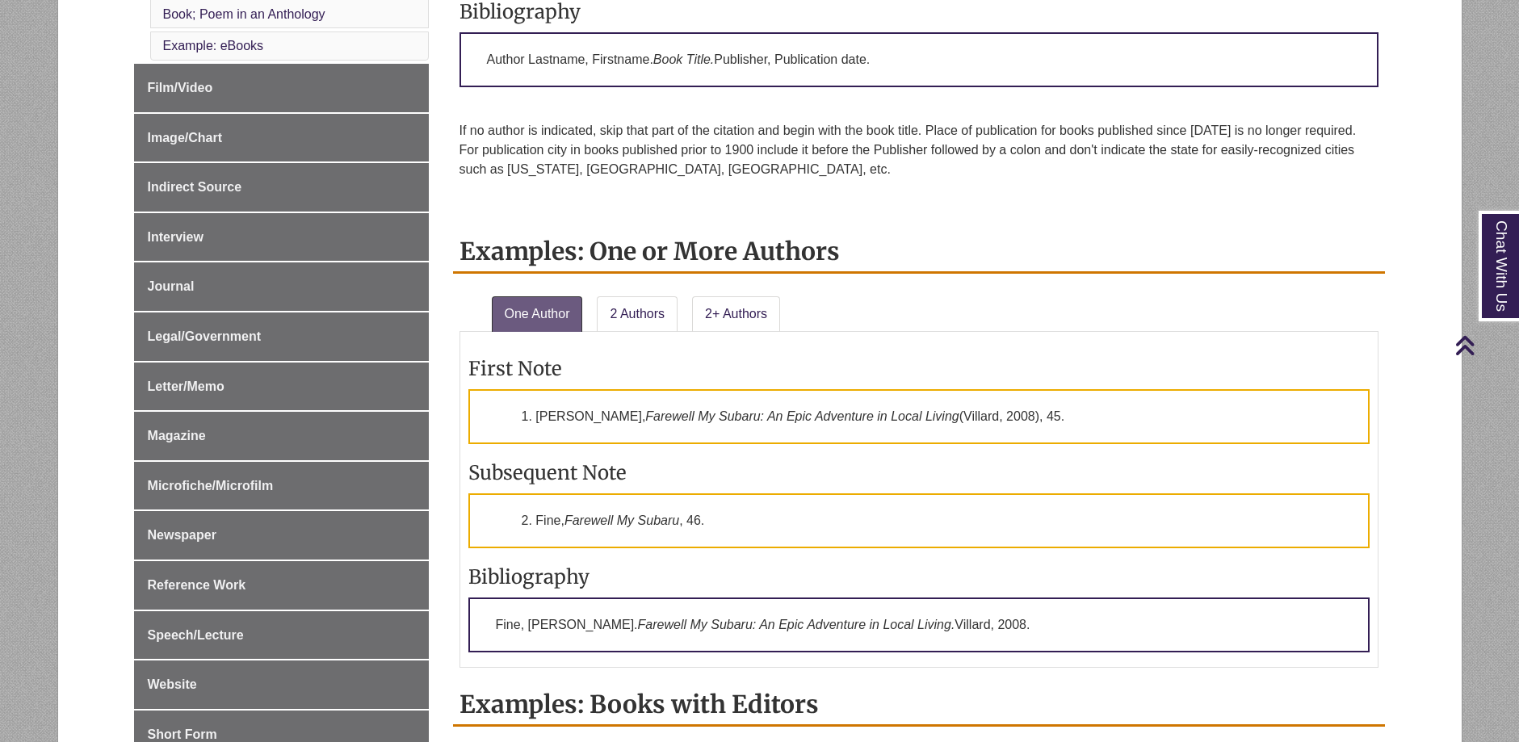
scroll to position [888, 0]
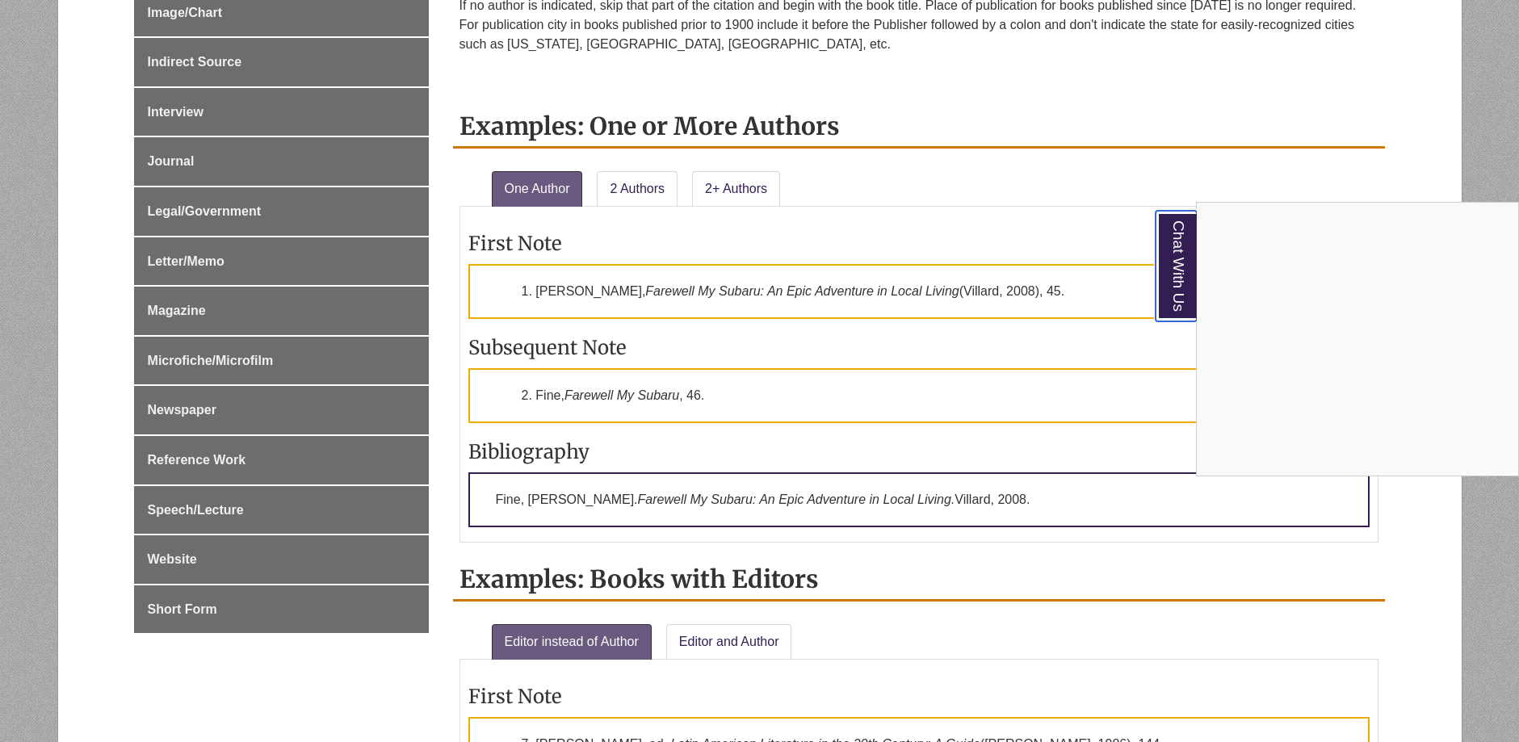
click at [1169, 264] on link "Chat With Us" at bounding box center [1175, 266] width 41 height 111
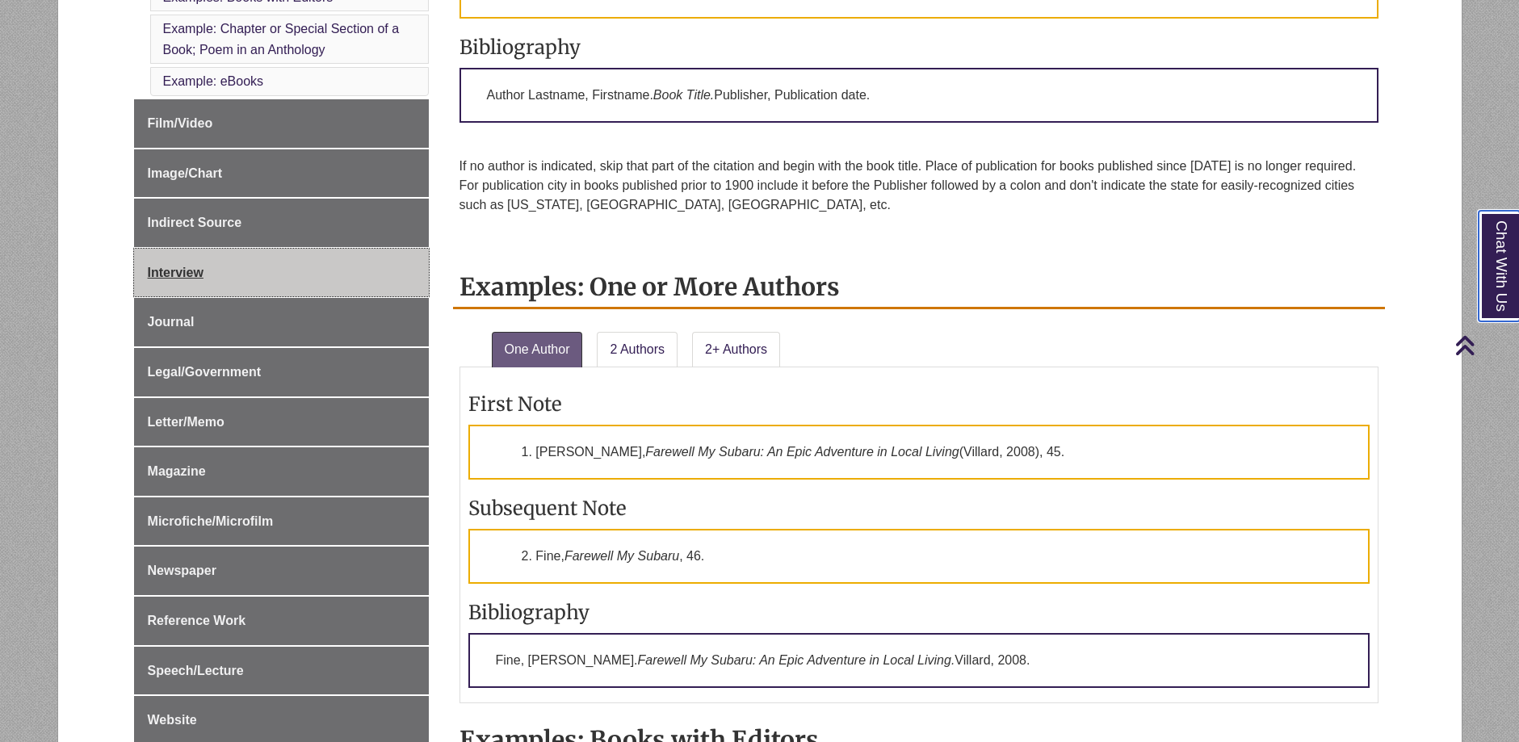
scroll to position [727, 0]
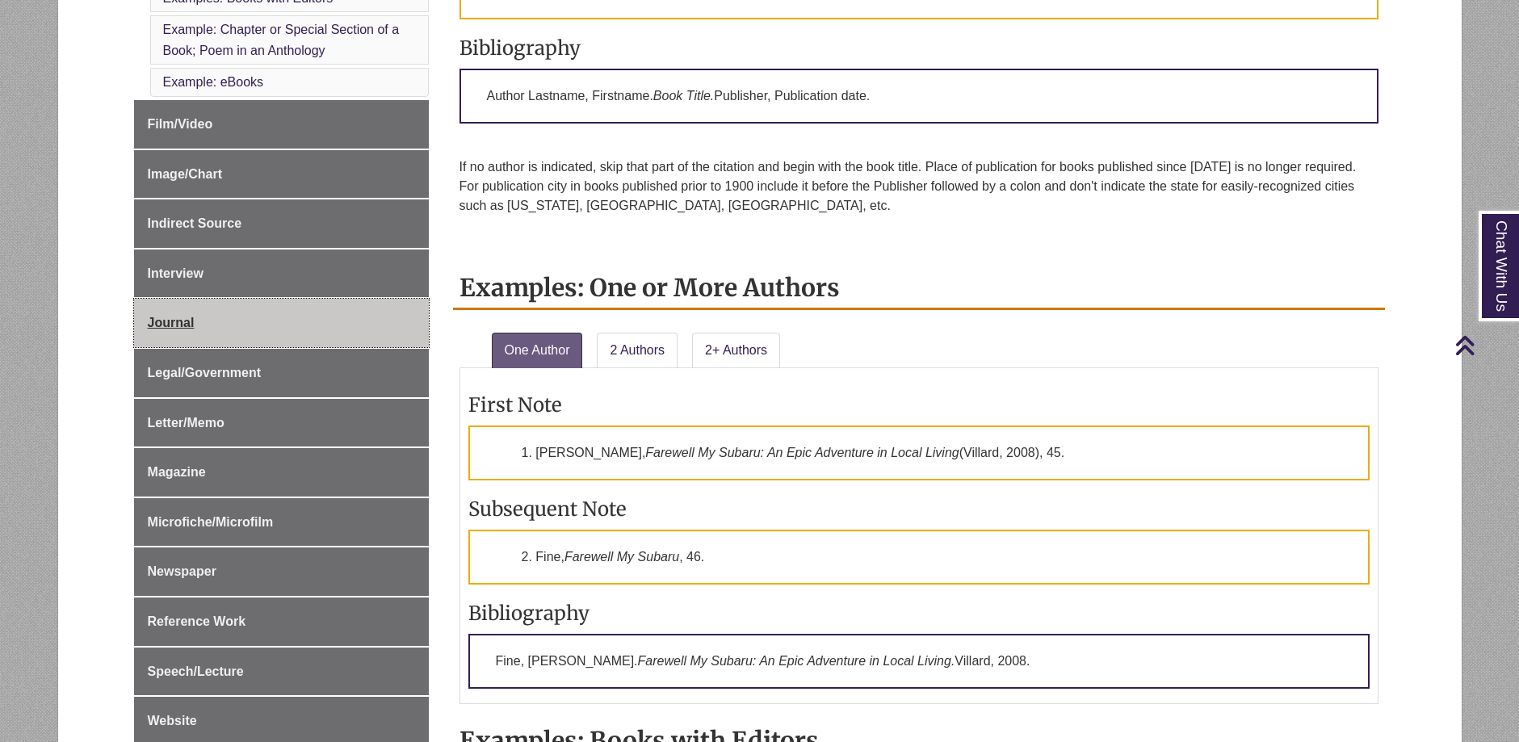
click at [166, 331] on link "Journal" at bounding box center [281, 323] width 295 height 48
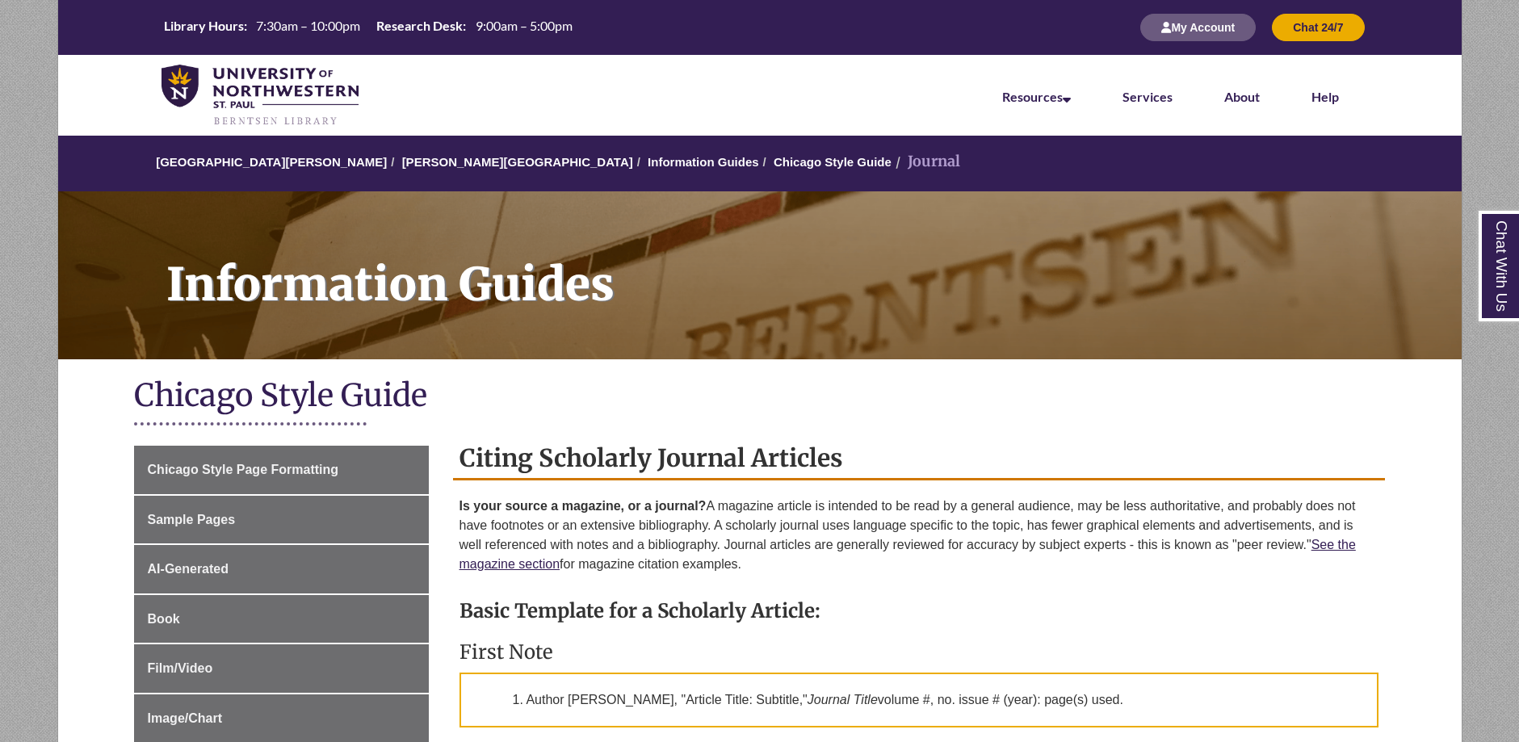
scroll to position [404, 0]
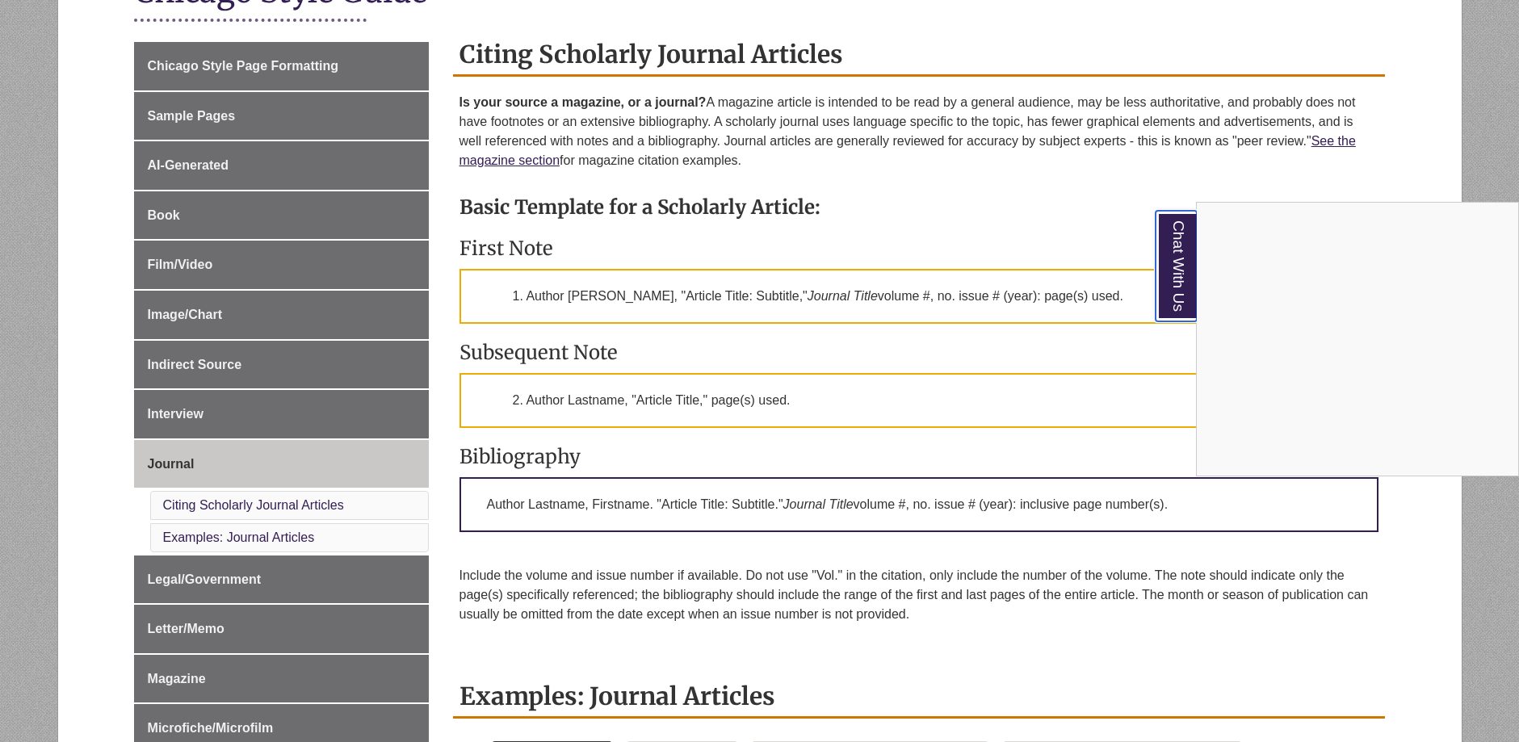
click at [1184, 283] on link "Chat With Us" at bounding box center [1175, 266] width 41 height 111
